Goal: Find specific page/section: Find specific page/section

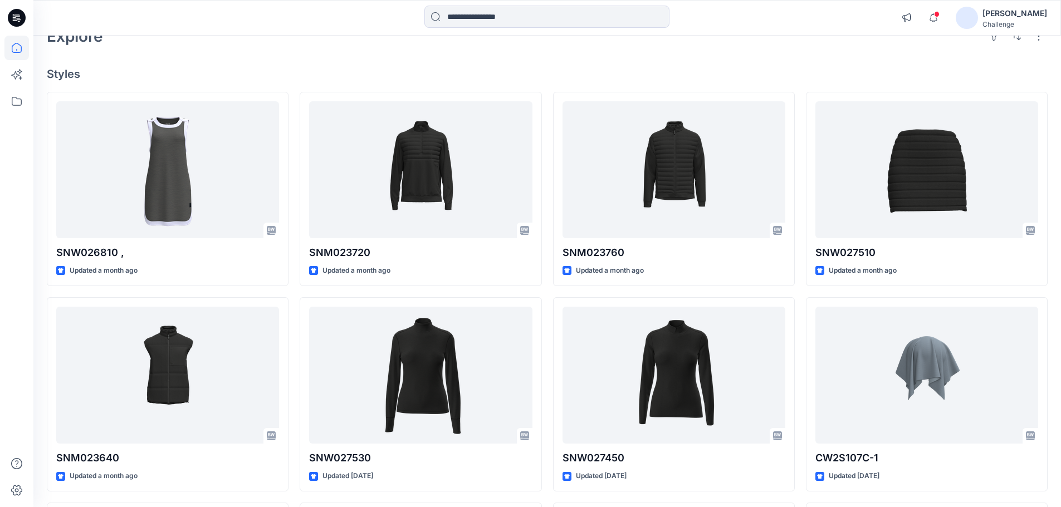
scroll to position [56, 0]
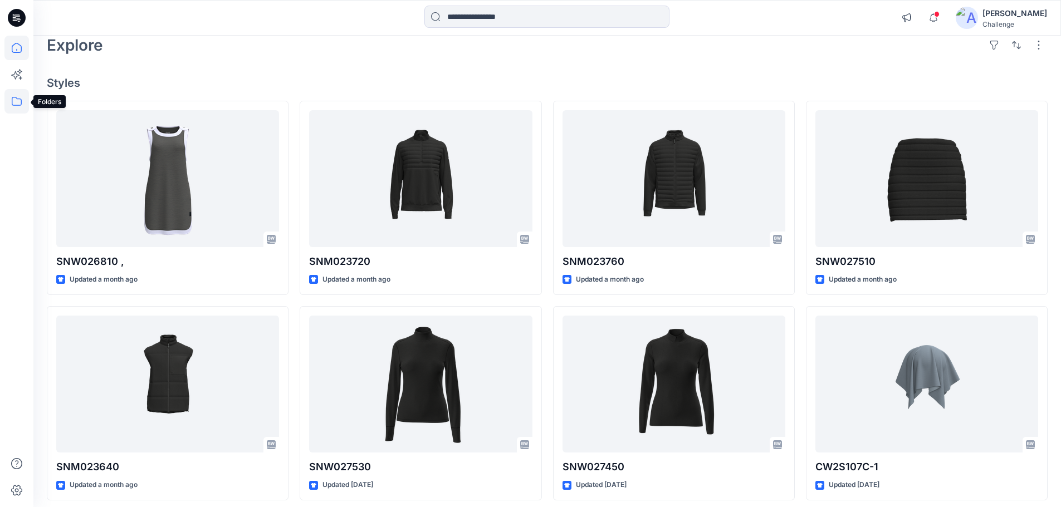
click at [18, 102] on icon at bounding box center [16, 101] width 25 height 25
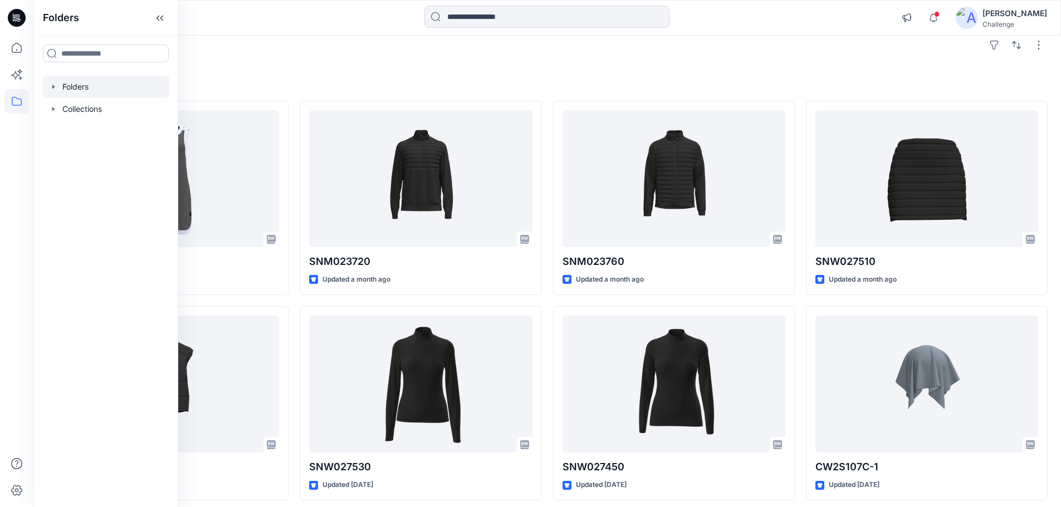
click at [51, 88] on icon "button" at bounding box center [53, 86] width 9 height 9
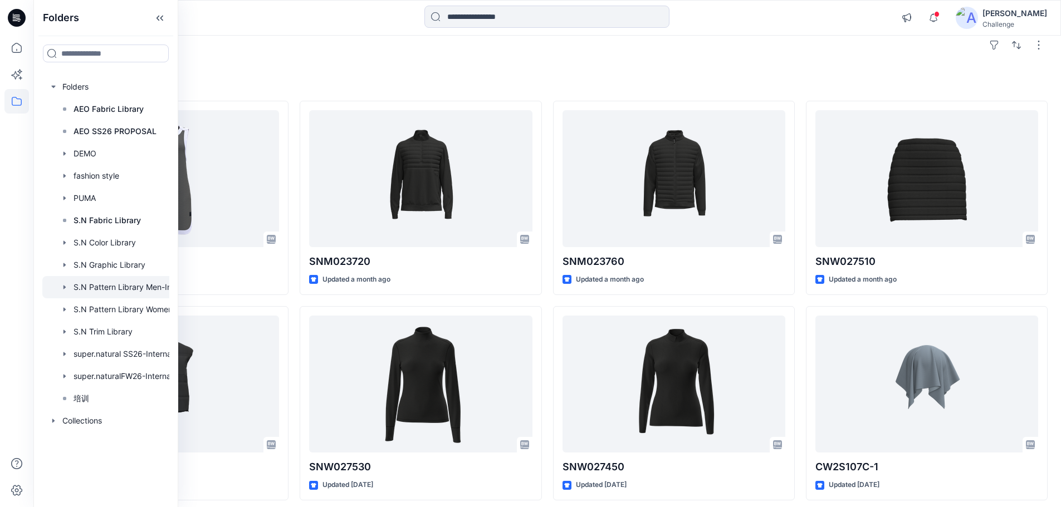
click at [134, 290] on div at bounding box center [120, 287] width 156 height 22
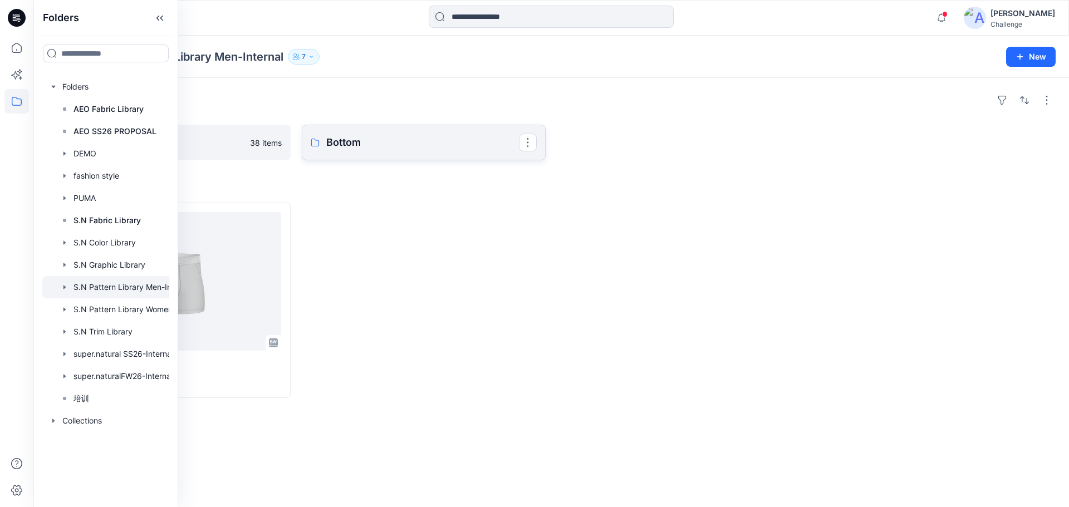
click at [336, 148] on p "Bottom" at bounding box center [422, 143] width 193 height 16
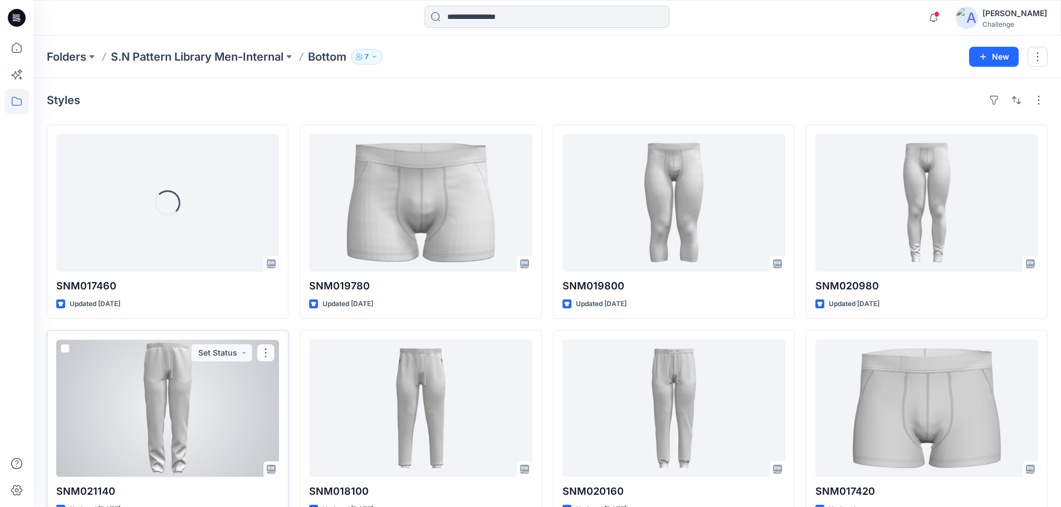
click at [179, 390] on div at bounding box center [167, 409] width 223 height 138
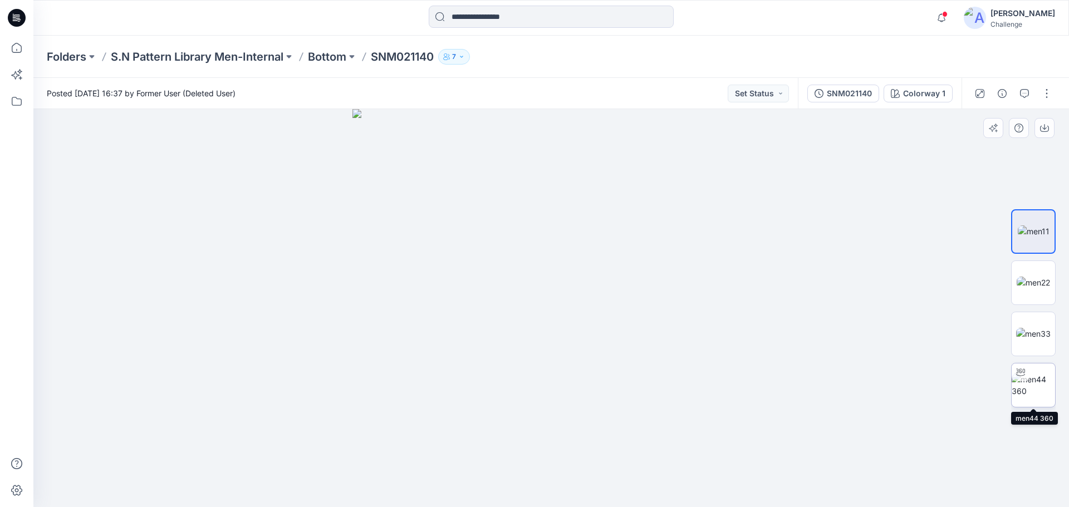
click at [1034, 395] on img at bounding box center [1033, 385] width 43 height 23
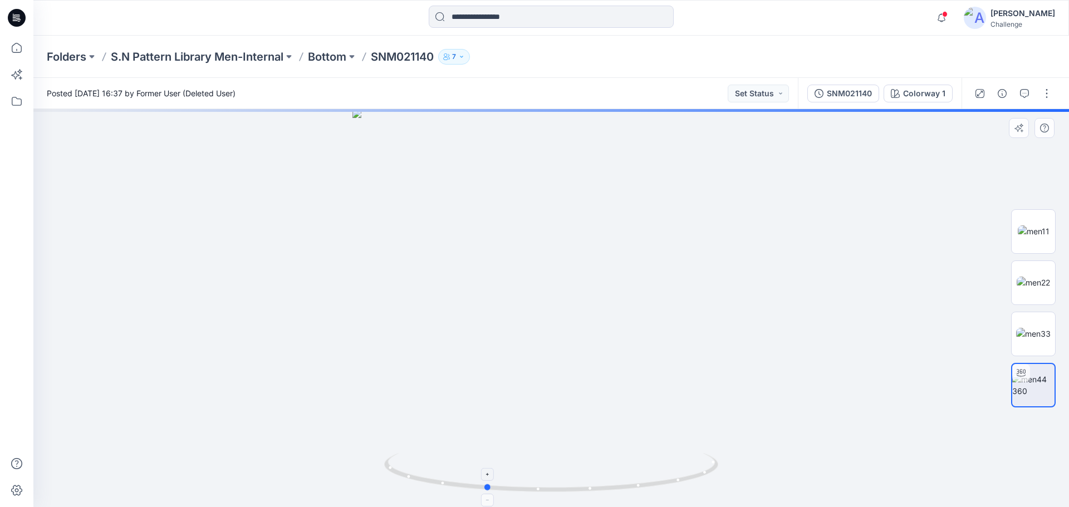
drag, startPoint x: 551, startPoint y: 493, endPoint x: 486, endPoint y: 495, distance: 65.7
click at [486, 495] on icon at bounding box center [552, 474] width 337 height 42
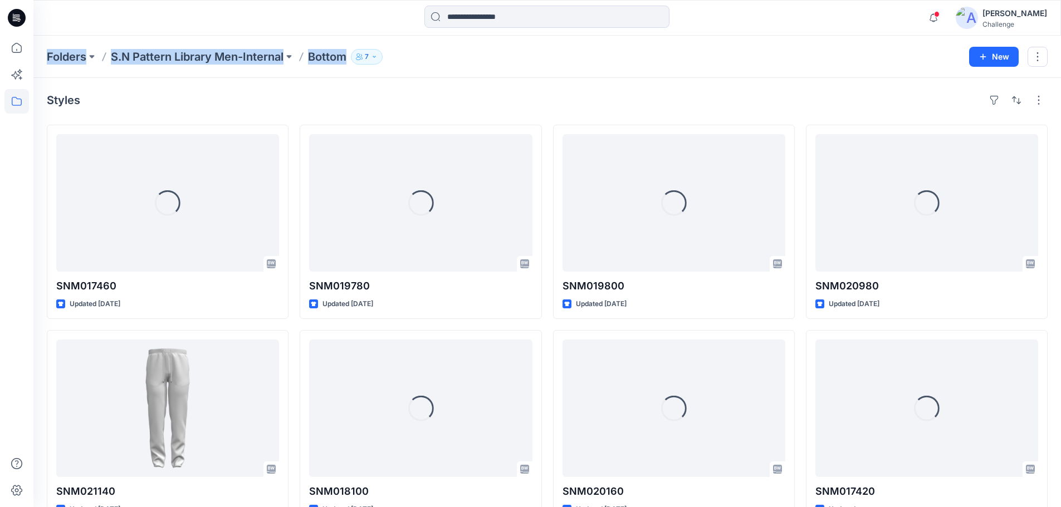
drag, startPoint x: 46, startPoint y: 58, endPoint x: 354, endPoint y: 65, distance: 308.1
click at [354, 65] on div "Folders S.N Pattern Library Men-Internal Bottom 7 New" at bounding box center [547, 57] width 1028 height 42
click at [348, 101] on div "Styles" at bounding box center [547, 100] width 1001 height 18
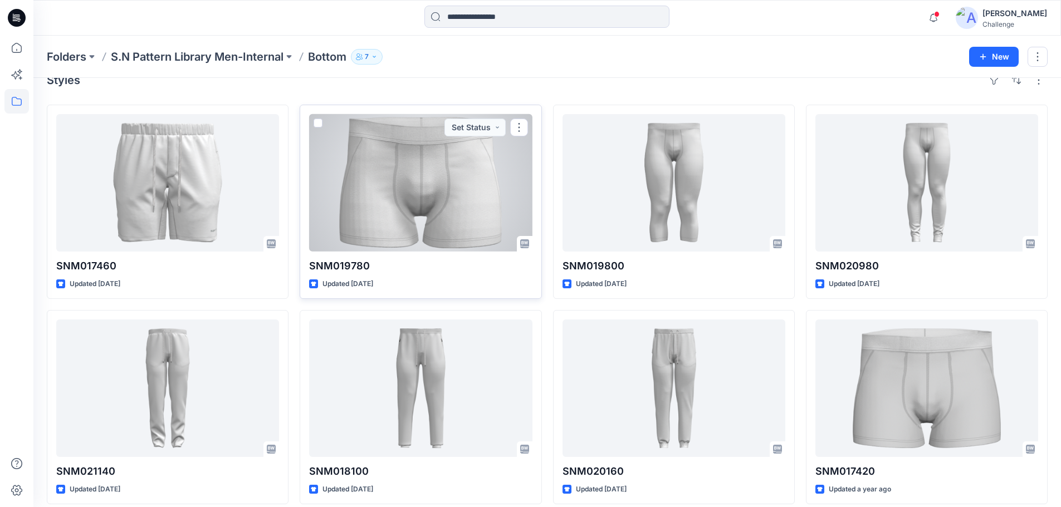
scroll to position [31, 0]
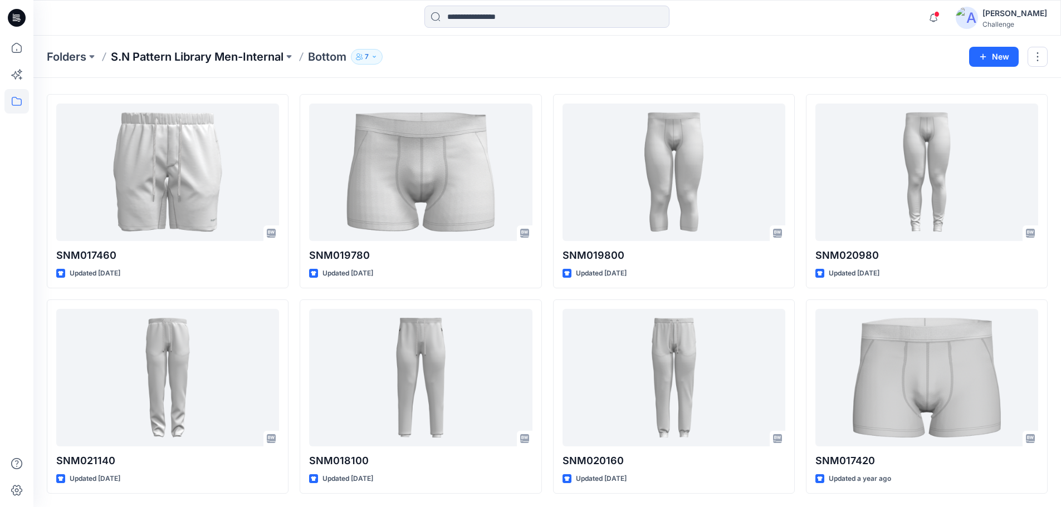
click at [178, 60] on p "S.N Pattern Library Men-Internal" at bounding box center [197, 57] width 173 height 16
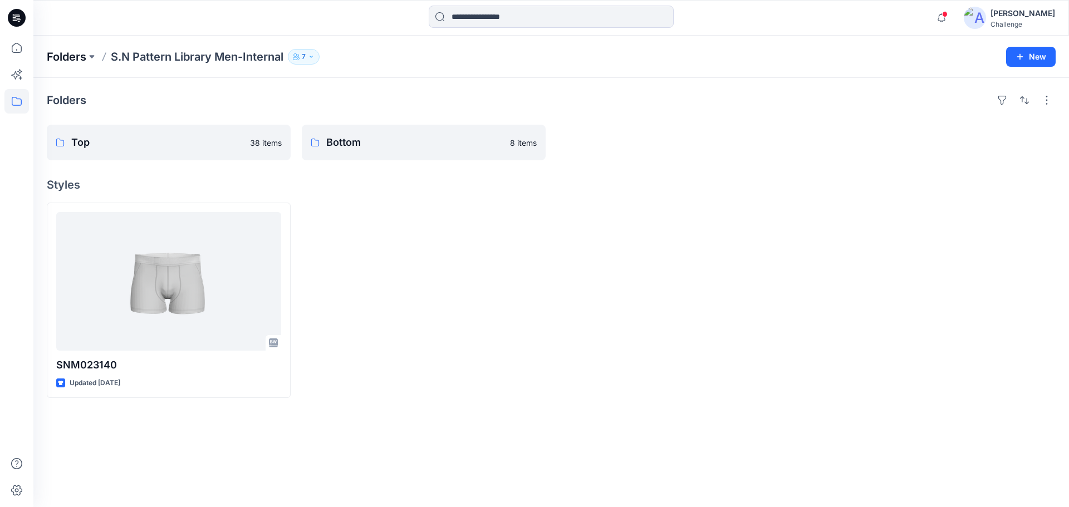
click at [67, 60] on p "Folders" at bounding box center [67, 57] width 40 height 16
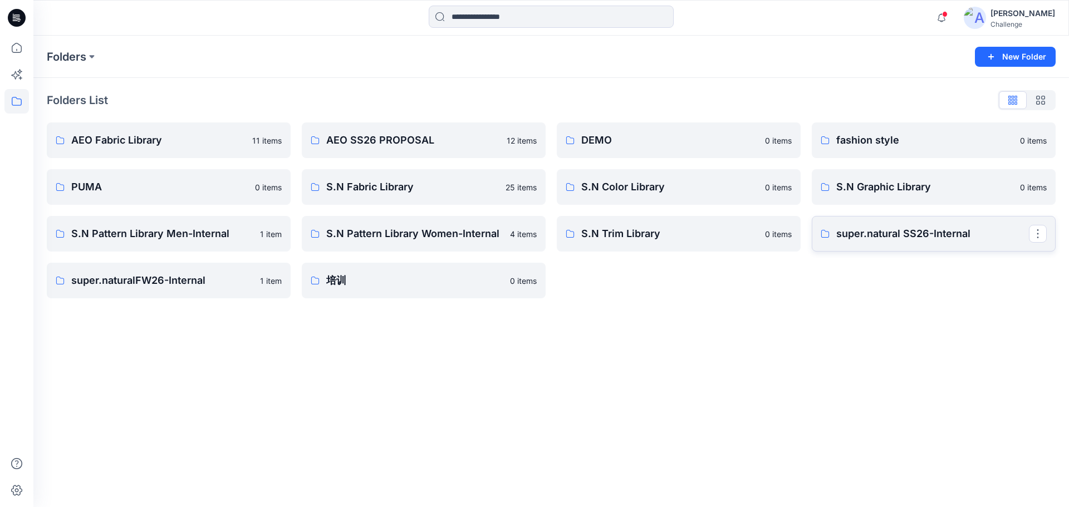
click at [893, 243] on link "super.natural SS26-Internal" at bounding box center [934, 234] width 244 height 36
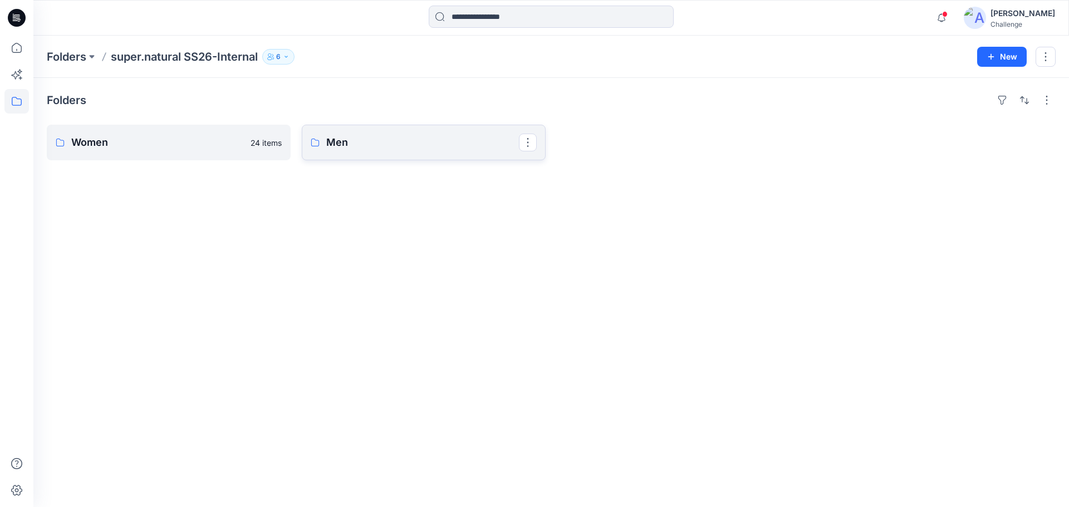
click at [339, 138] on p "Men" at bounding box center [422, 143] width 193 height 16
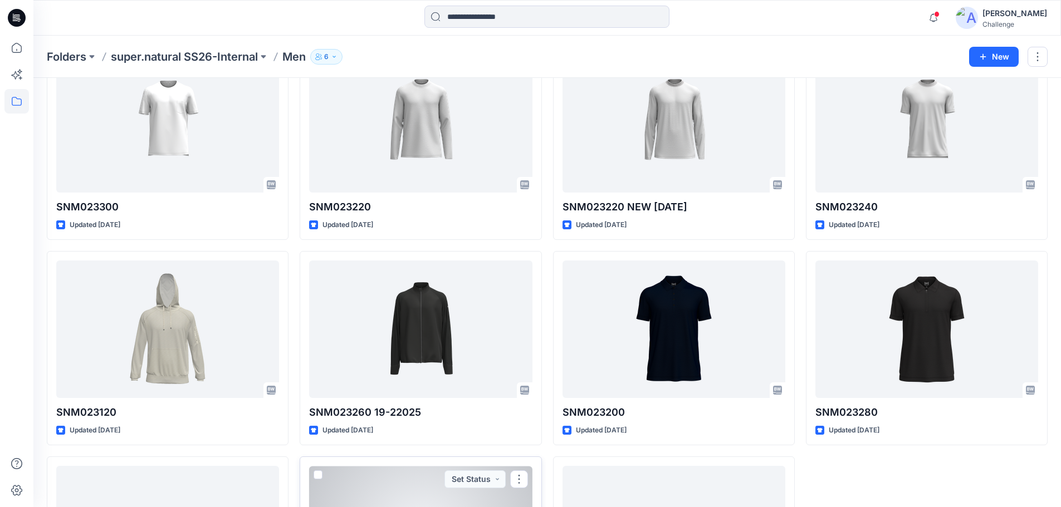
scroll to position [70, 0]
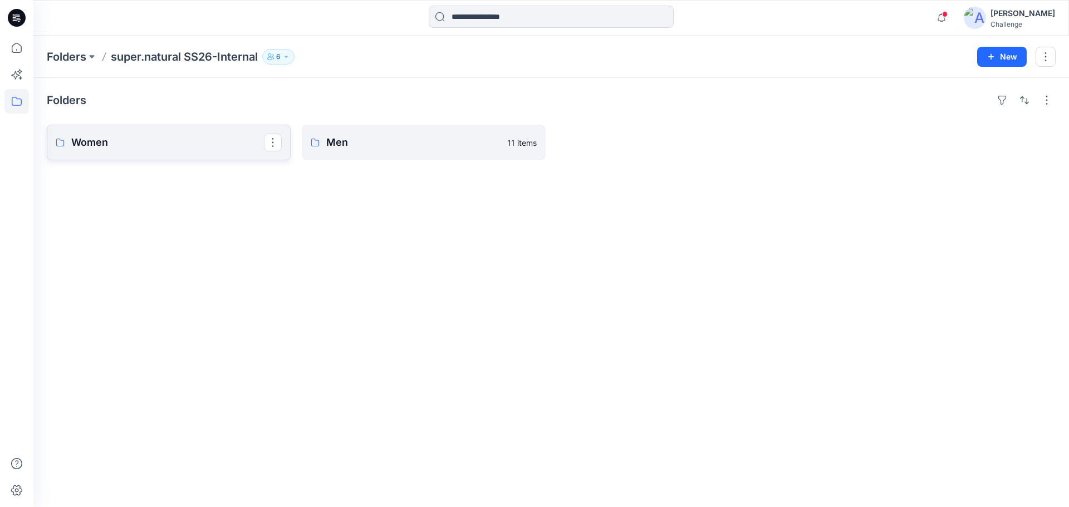
click at [144, 157] on link "Women" at bounding box center [169, 143] width 244 height 36
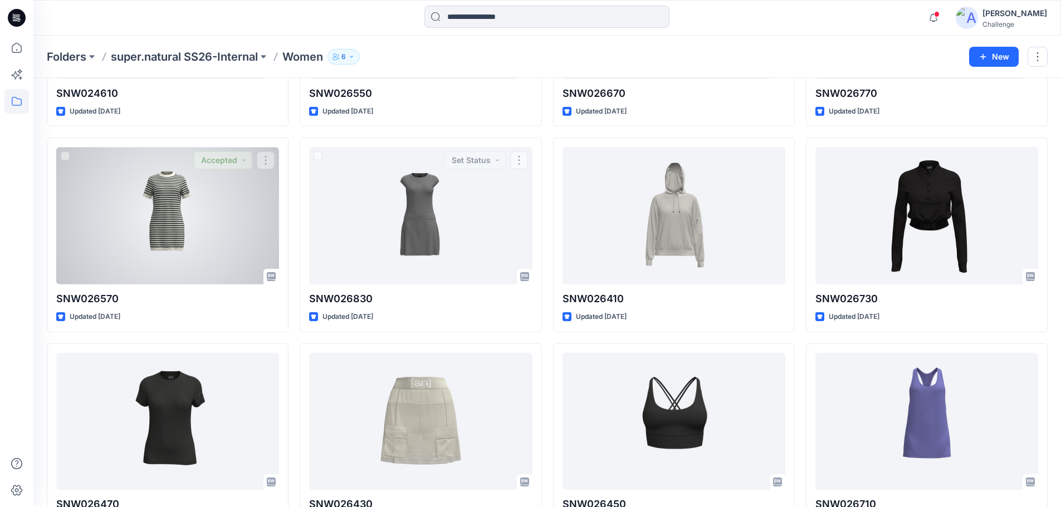
scroll to position [408, 0]
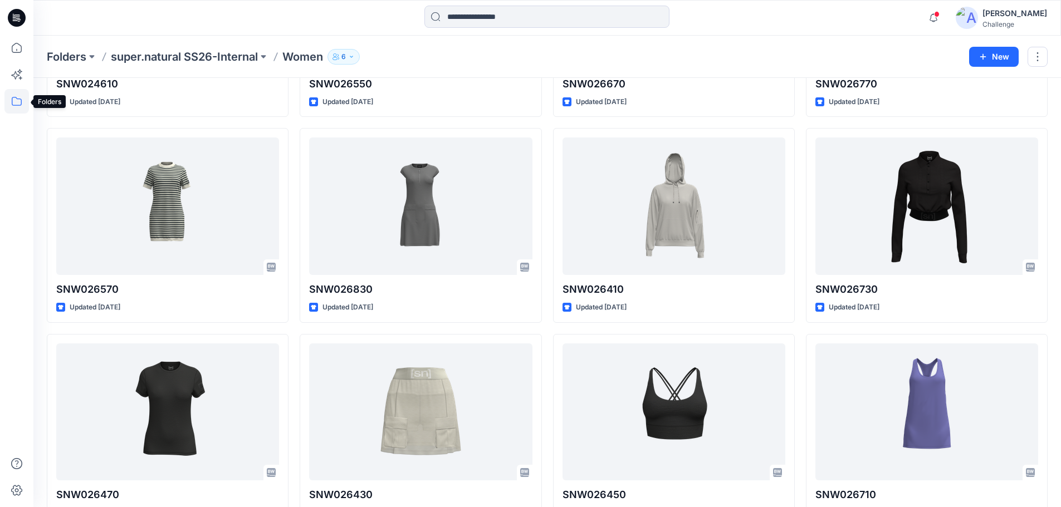
click at [8, 100] on icon at bounding box center [16, 101] width 25 height 25
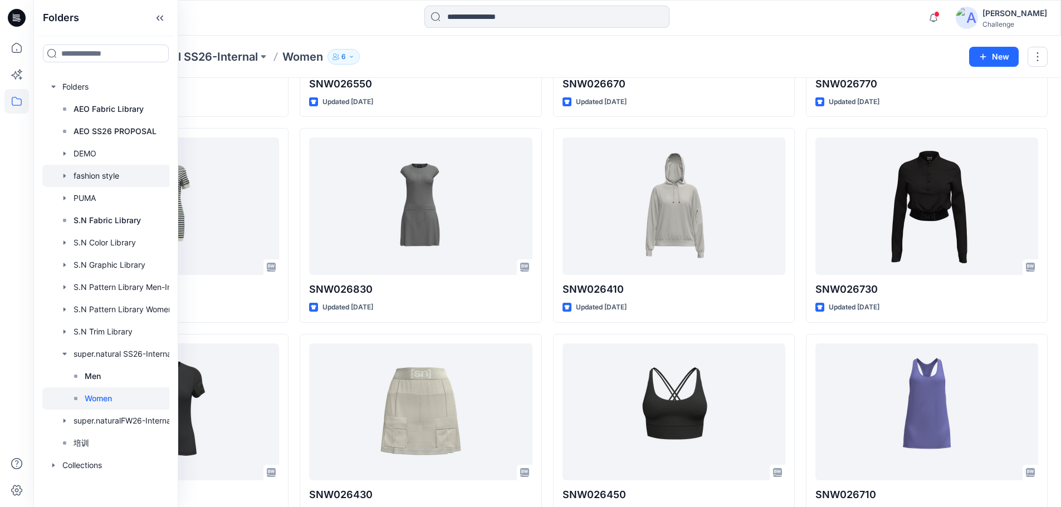
click at [99, 177] on div at bounding box center [120, 176] width 156 height 22
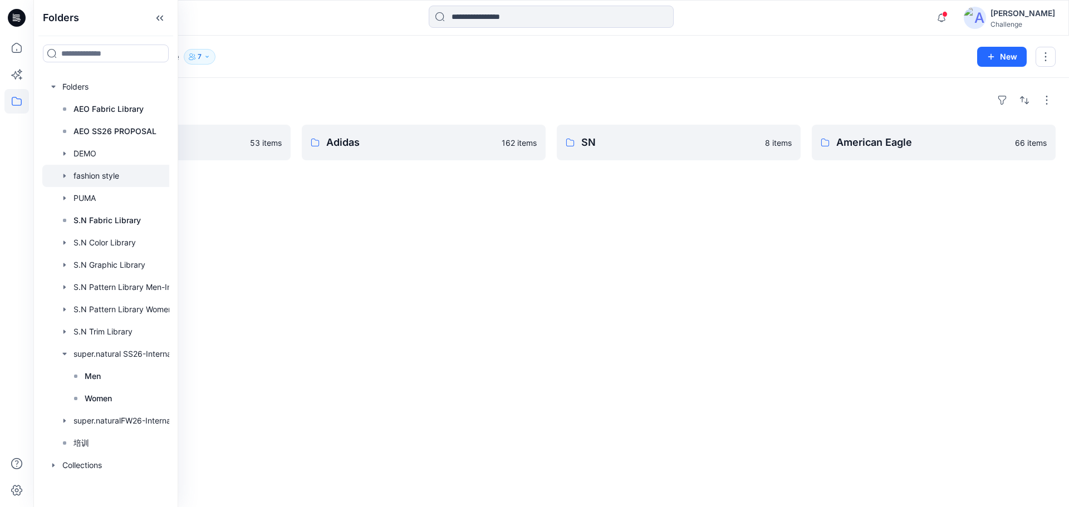
click at [476, 278] on div "Folders REEBOK 53 items Adidas 162 items SN 8 items American Eagle 66 items" at bounding box center [551, 292] width 1036 height 429
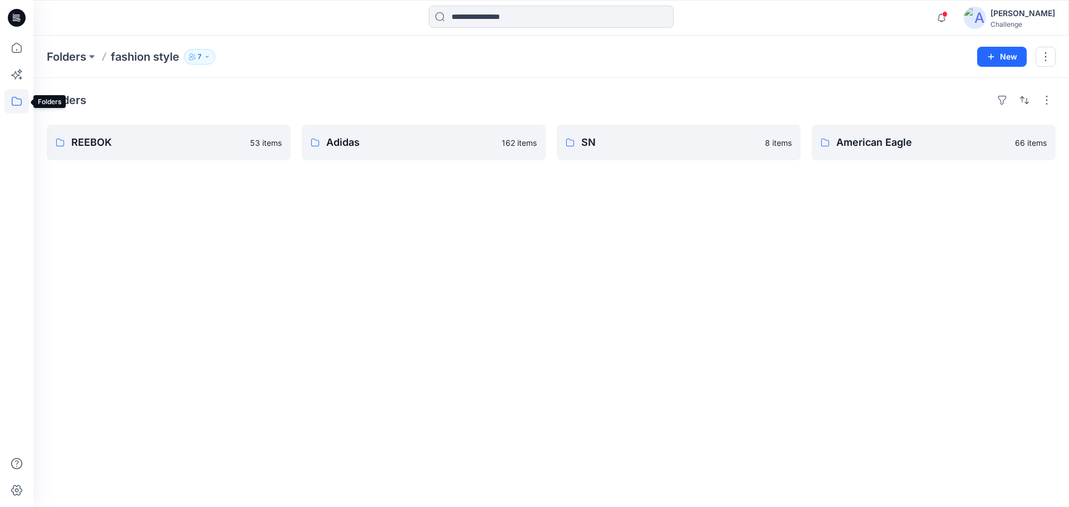
click at [14, 97] on icon at bounding box center [16, 101] width 25 height 25
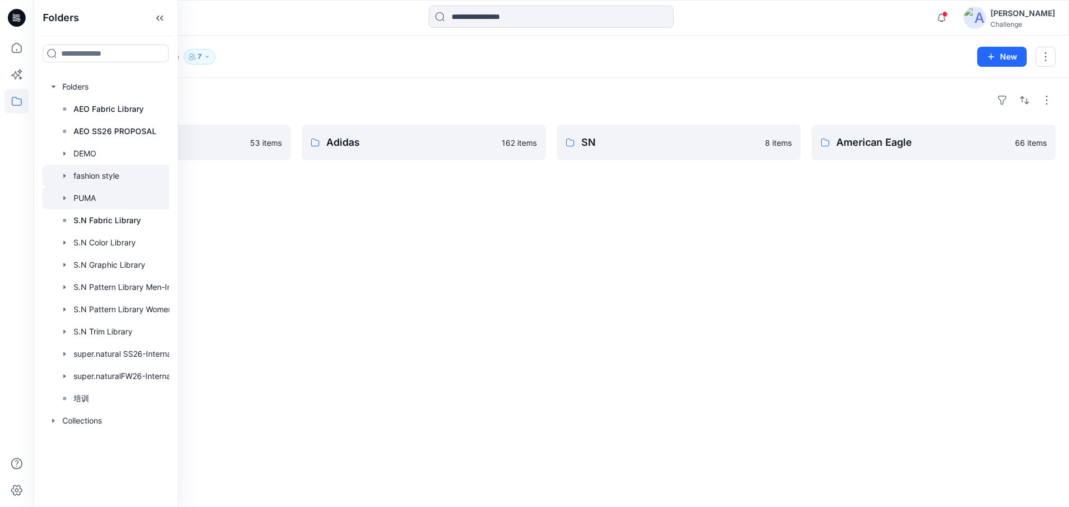
click at [85, 193] on div at bounding box center [120, 198] width 156 height 22
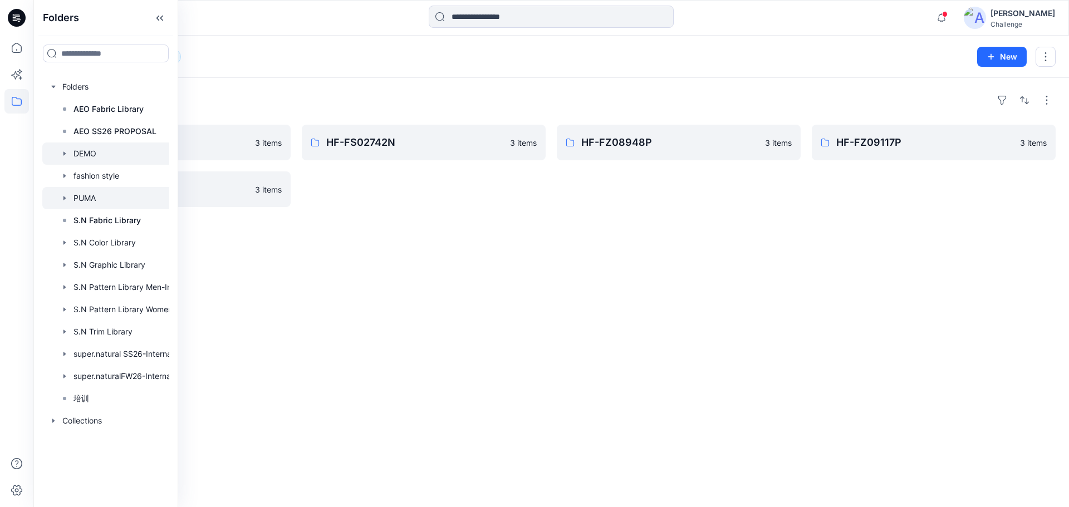
click at [95, 157] on div at bounding box center [120, 154] width 156 height 22
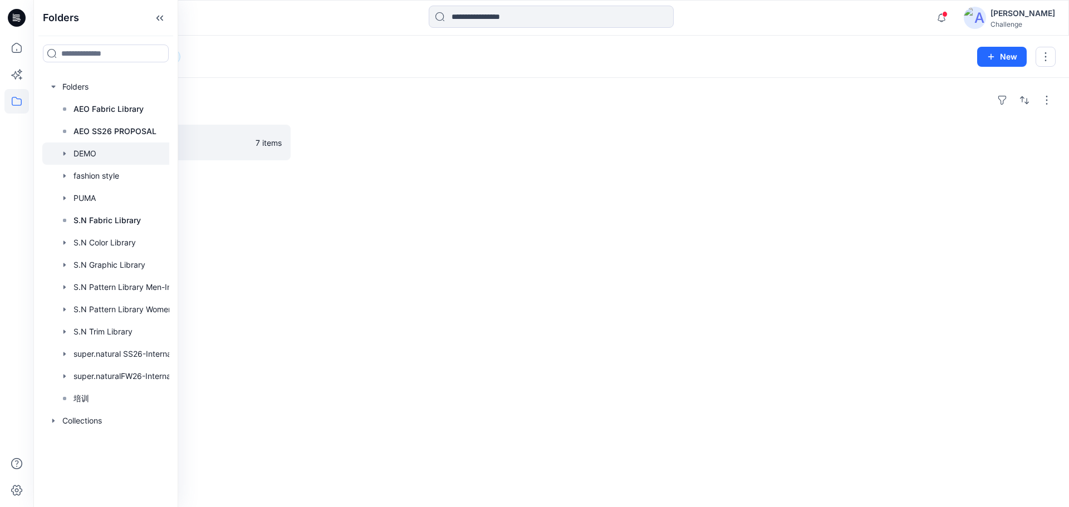
click at [350, 225] on div "Folders DEMO Board 7 items" at bounding box center [551, 292] width 1036 height 429
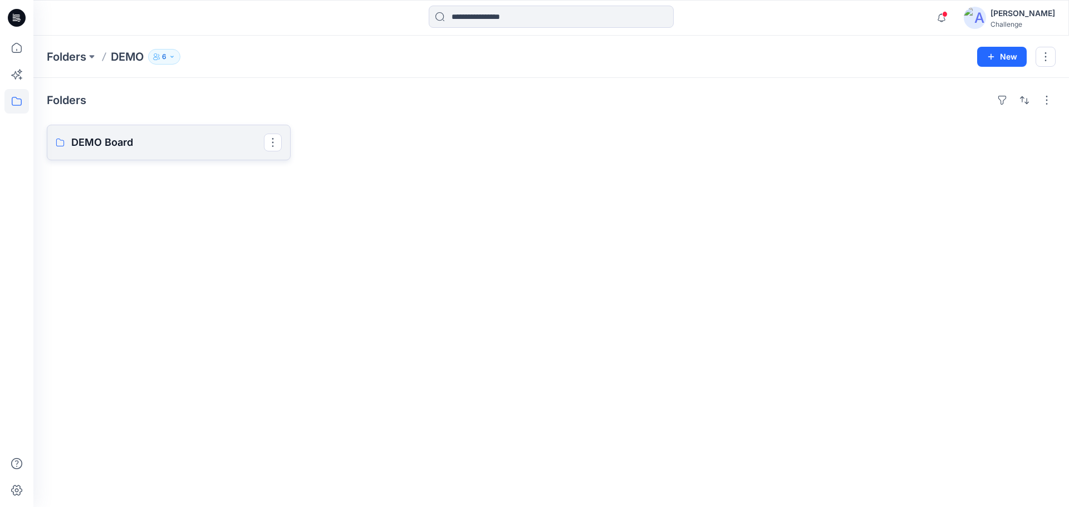
click at [89, 146] on p "DEMO Board" at bounding box center [167, 143] width 193 height 16
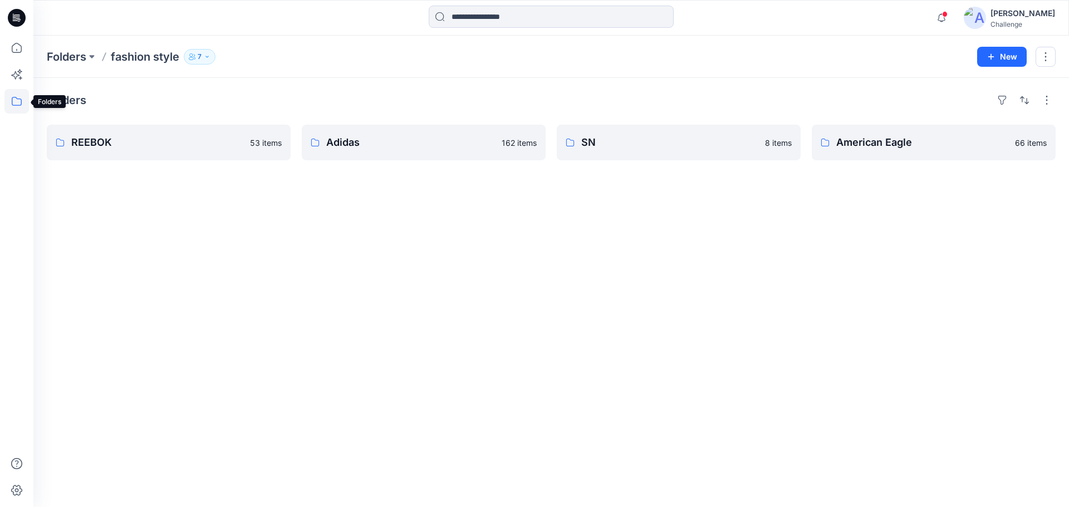
click at [21, 100] on icon at bounding box center [16, 101] width 25 height 25
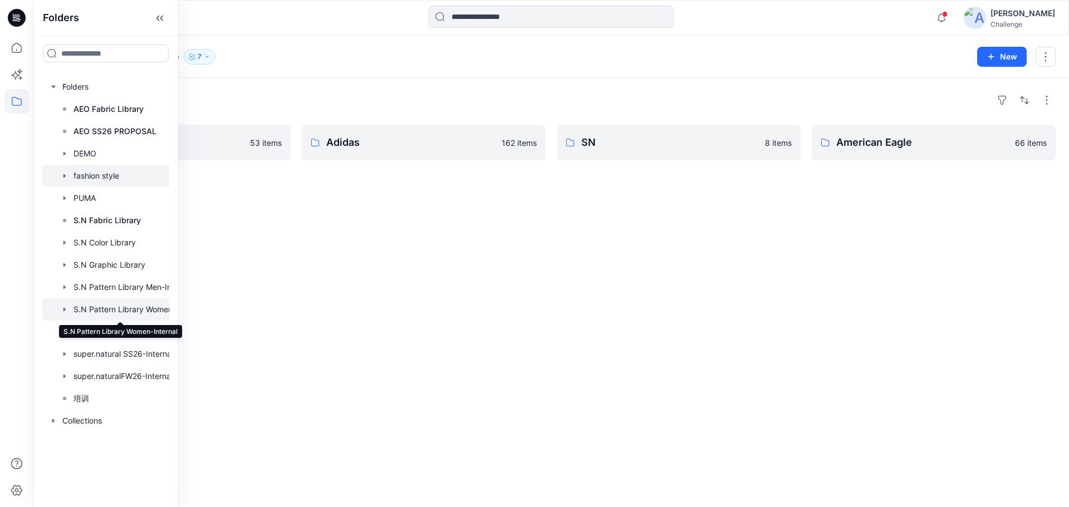
click at [97, 308] on div at bounding box center [120, 310] width 156 height 22
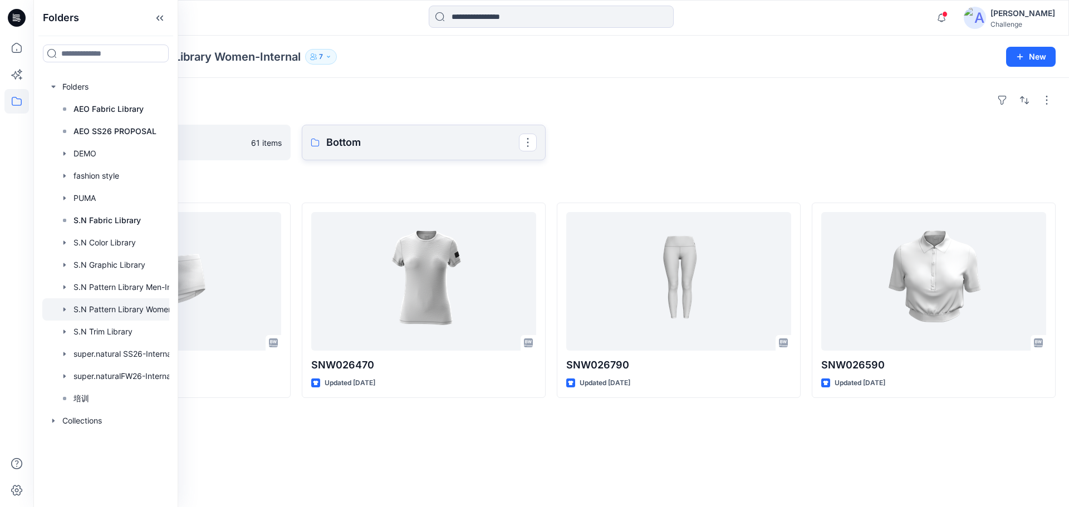
click at [353, 141] on p "Bottom" at bounding box center [422, 143] width 193 height 16
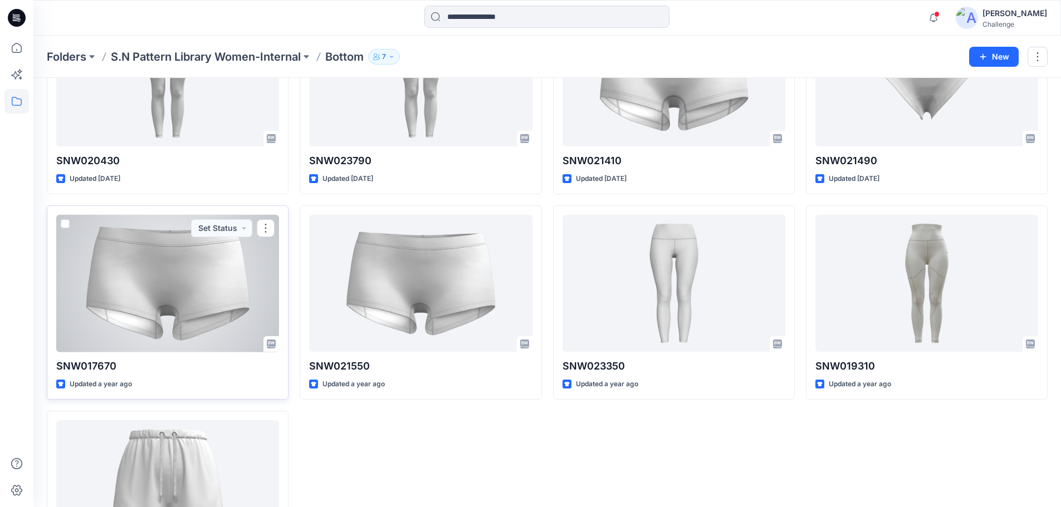
scroll to position [648, 0]
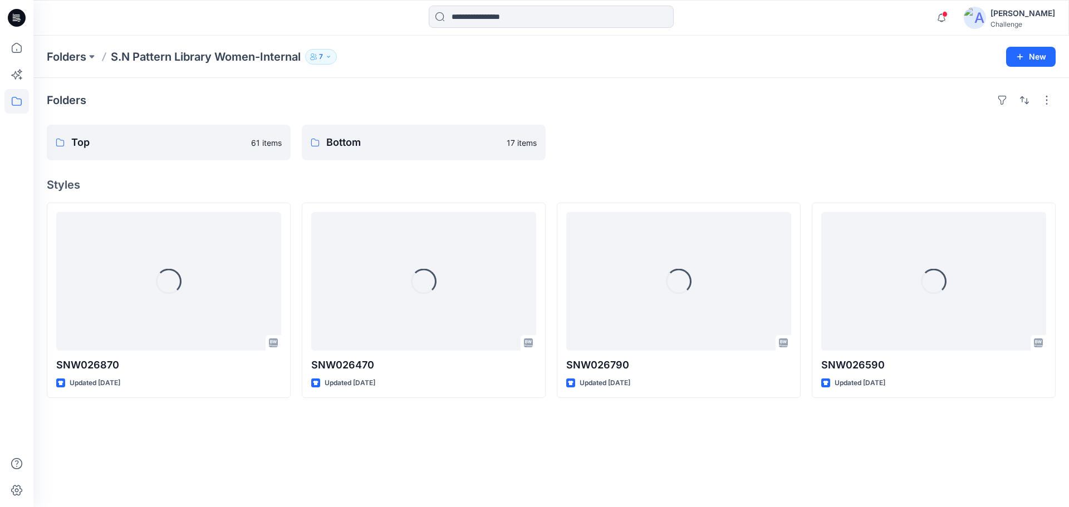
click at [14, 12] on icon at bounding box center [17, 18] width 18 height 18
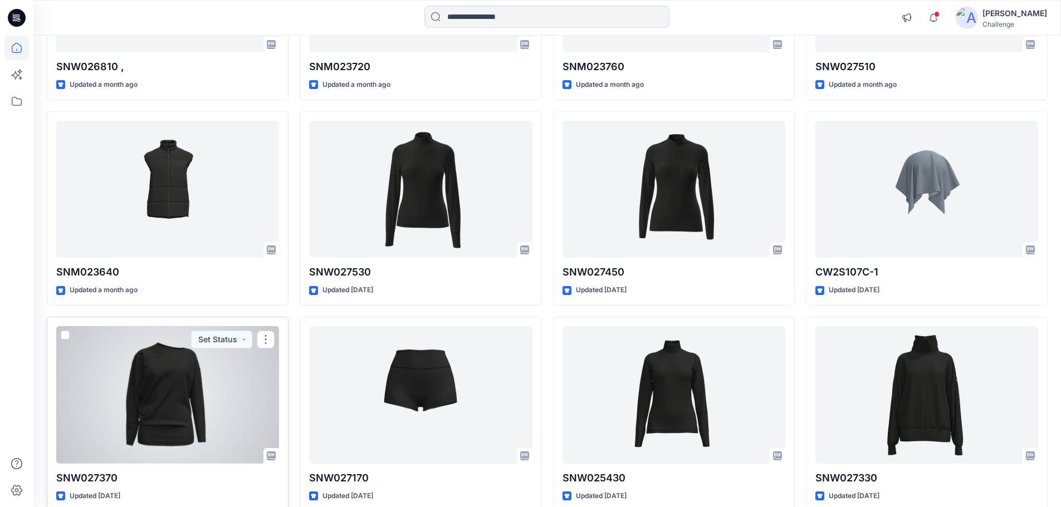
scroll to position [308, 0]
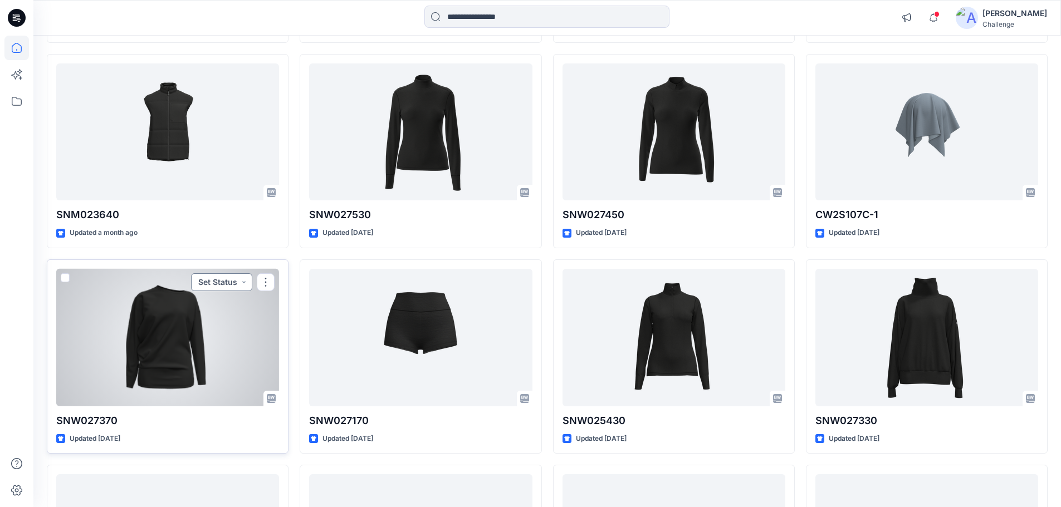
click at [242, 282] on button "Set Status" at bounding box center [221, 282] width 61 height 18
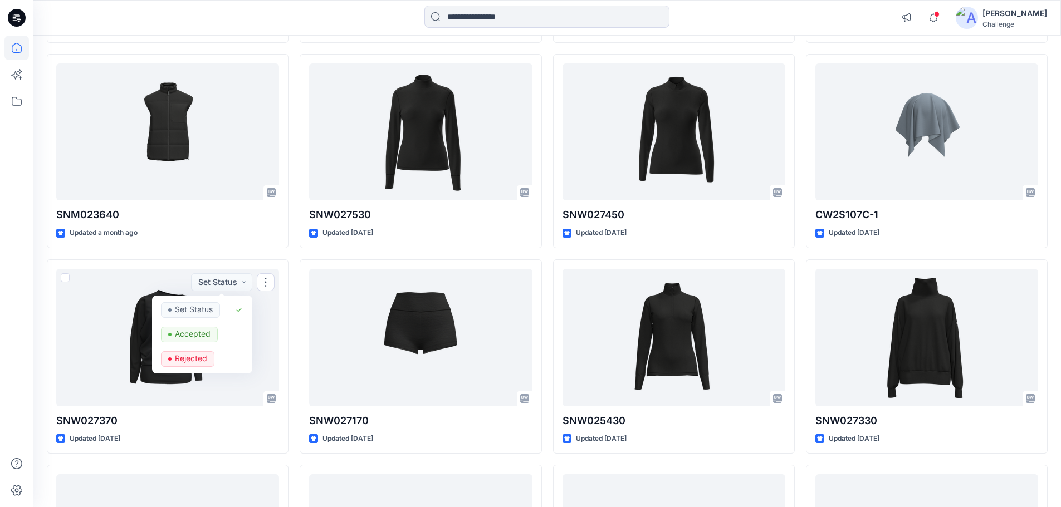
click at [28, 316] on div at bounding box center [16, 272] width 25 height 472
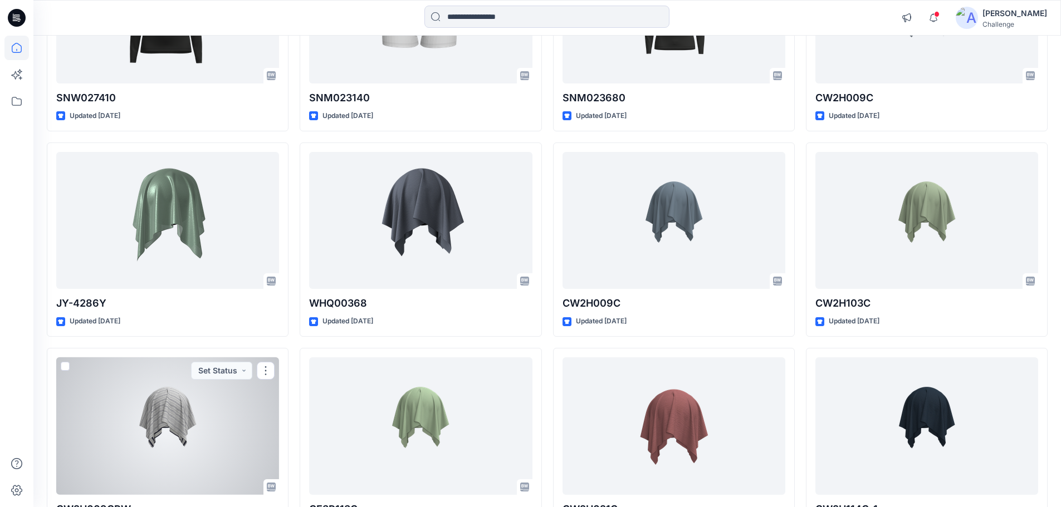
scroll to position [1152, 0]
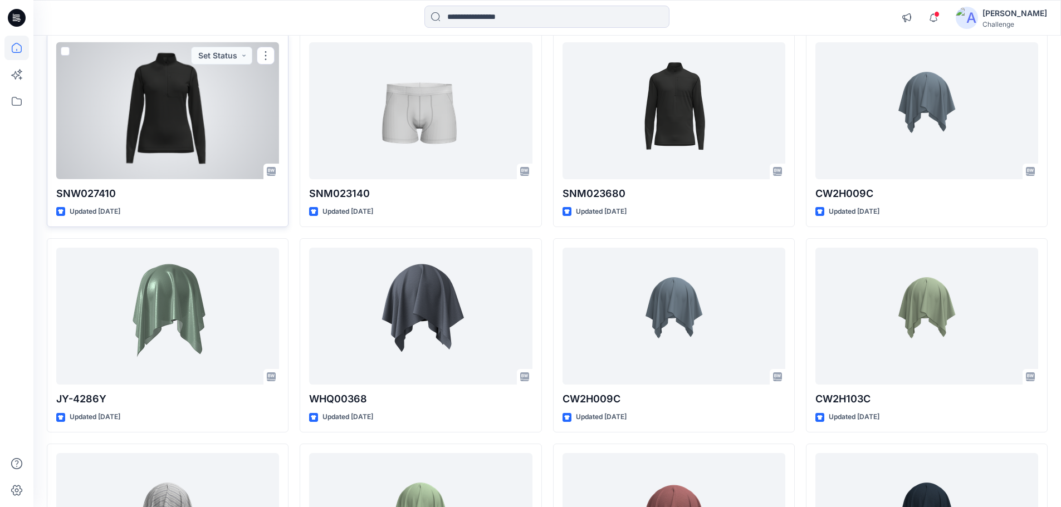
drag, startPoint x: 52, startPoint y: 193, endPoint x: 180, endPoint y: 206, distance: 129.3
click at [180, 206] on div "SNW027410 Updated [DATE] Set Status" at bounding box center [168, 130] width 242 height 194
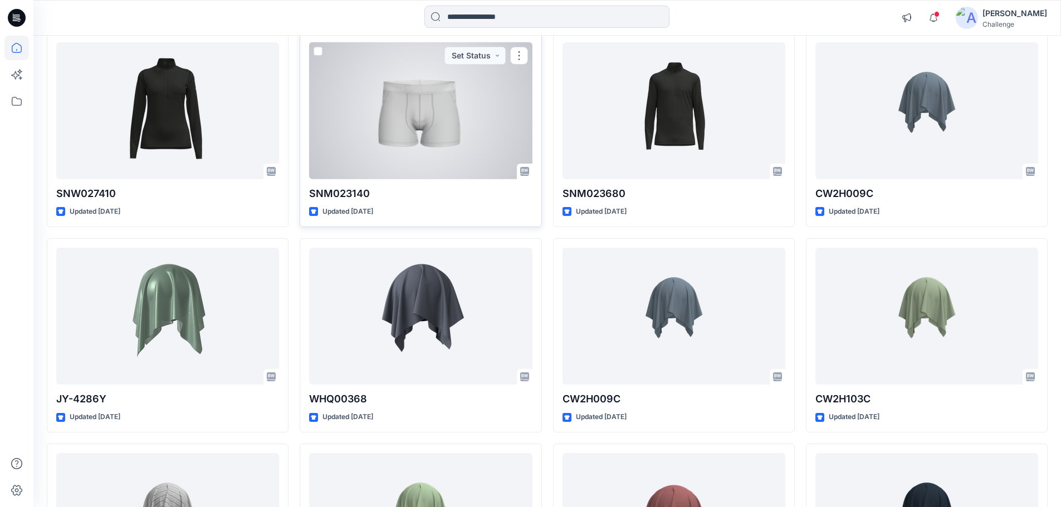
drag, startPoint x: 313, startPoint y: 193, endPoint x: 380, endPoint y: 204, distance: 67.7
click at [380, 204] on div "SNM023140 Updated [DATE] Set Status" at bounding box center [421, 130] width 242 height 194
drag, startPoint x: 307, startPoint y: 192, endPoint x: 380, endPoint y: 194, distance: 72.4
click at [380, 194] on div "SNM023140 Updated [DATE] Set Status" at bounding box center [421, 130] width 242 height 194
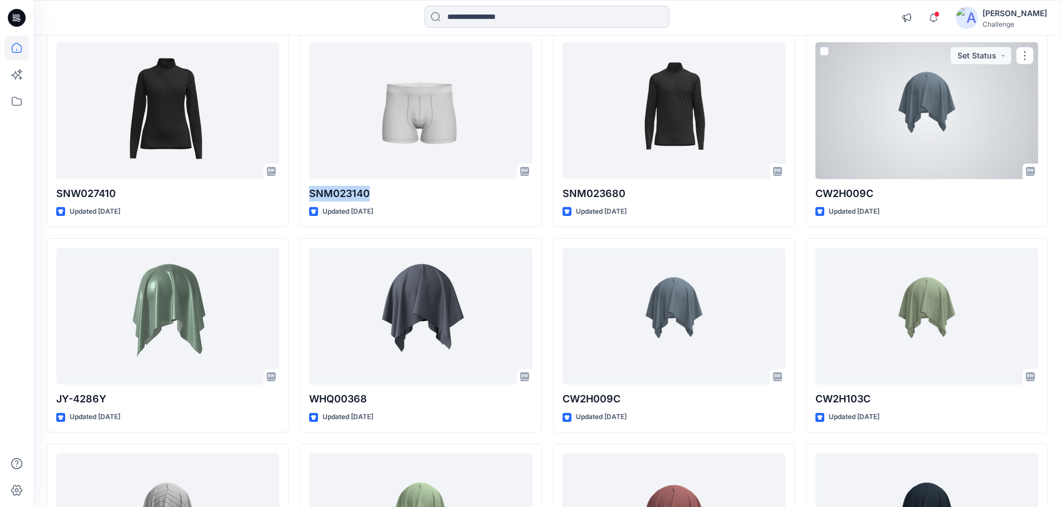
drag, startPoint x: 858, startPoint y: 139, endPoint x: 879, endPoint y: 120, distance: 28.4
click at [858, 139] on div at bounding box center [926, 111] width 223 height 138
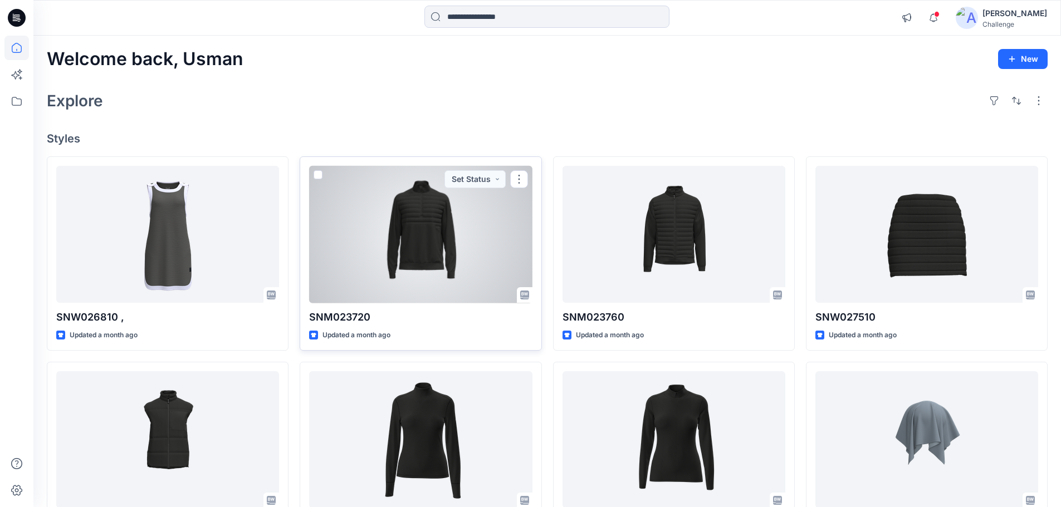
click at [433, 244] on div at bounding box center [420, 235] width 223 height 138
